Goal: Task Accomplishment & Management: Use online tool/utility

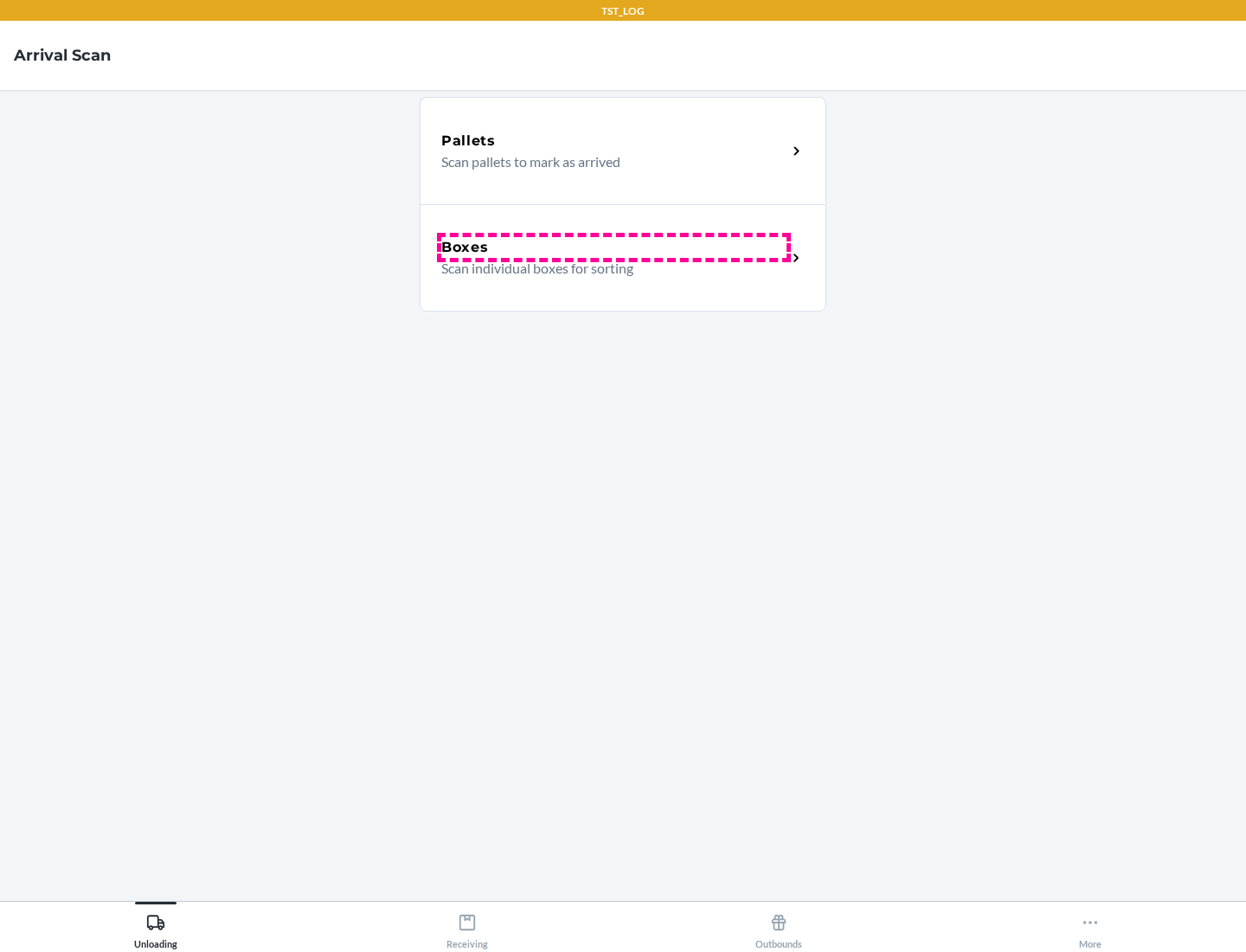
click at [613, 247] on div "Boxes" at bounding box center [613, 247] width 345 height 21
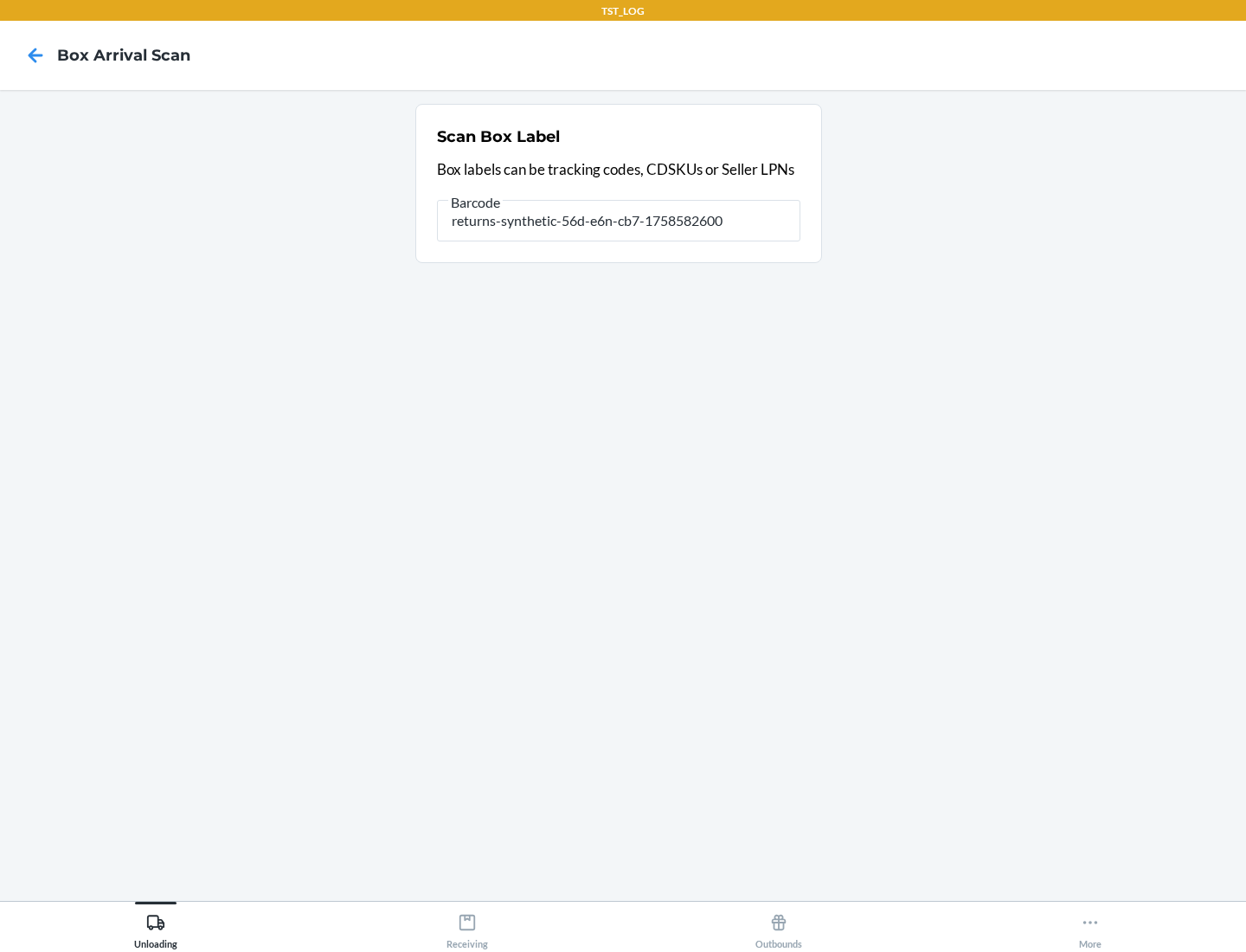
type input "returns-synthetic-56d-e6n-cb7-1758582600"
